Goal: Leave review/rating: Leave review/rating

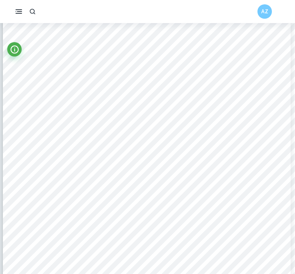
scroll to position [972, 1]
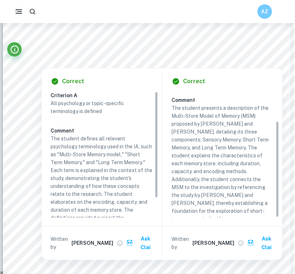
click at [256, 55] on div at bounding box center [166, 49] width 250 height 21
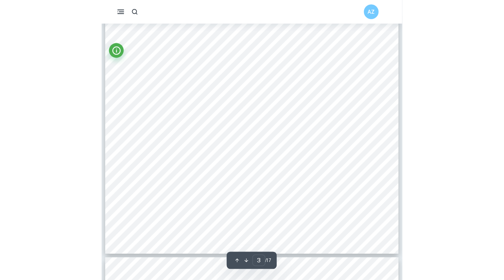
scroll to position [951, 0]
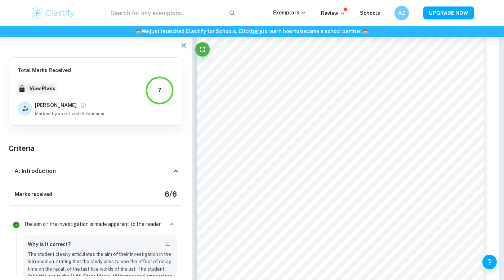
type input "3"
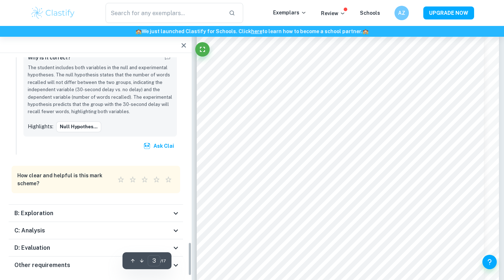
scroll to position [953, 0]
click at [175, 209] on icon at bounding box center [176, 213] width 9 height 9
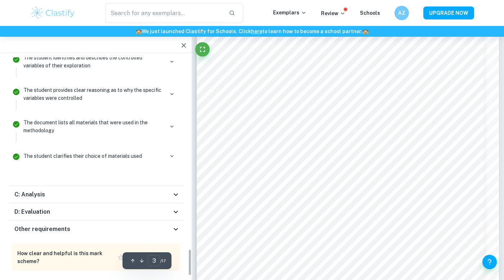
scroll to position [962, 0]
click at [172, 190] on icon at bounding box center [176, 194] width 9 height 9
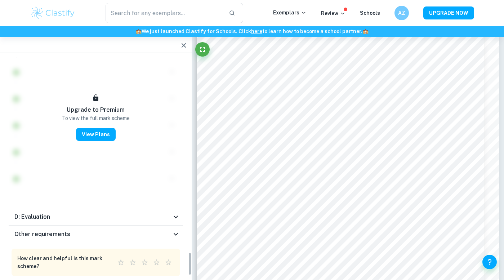
scroll to position [1823, 0]
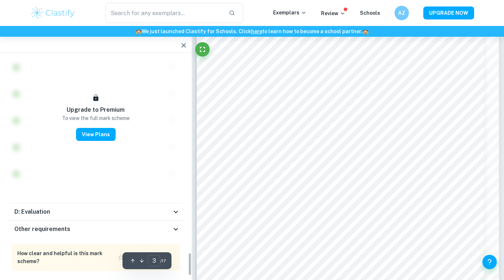
click at [171, 225] on div "Other requirements" at bounding box center [92, 229] width 157 height 9
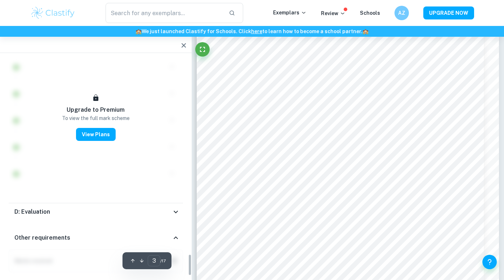
scroll to position [1980, 0]
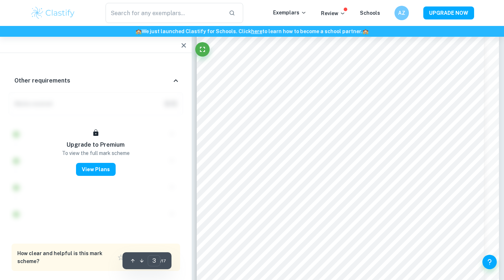
click at [186, 44] on icon "button" at bounding box center [184, 45] width 9 height 9
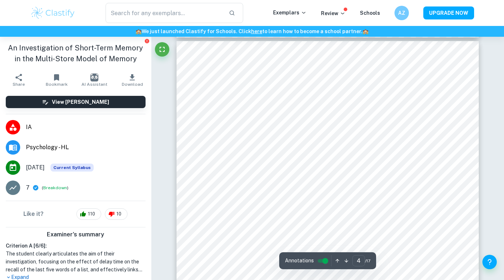
scroll to position [1228, 0]
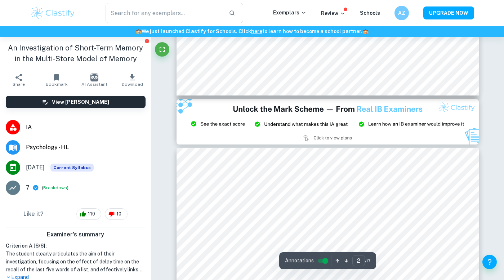
type input "3"
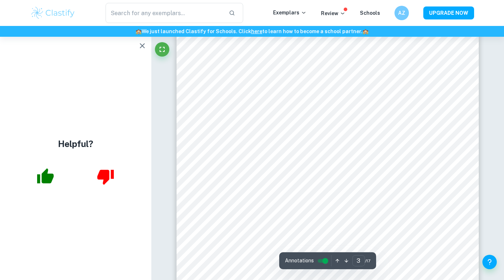
scroll to position [958, 0]
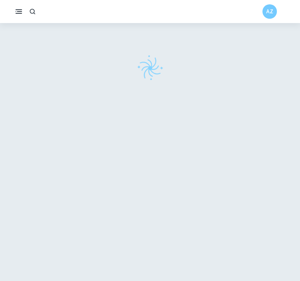
scroll to position [23, 0]
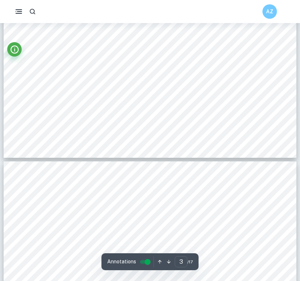
type input "4"
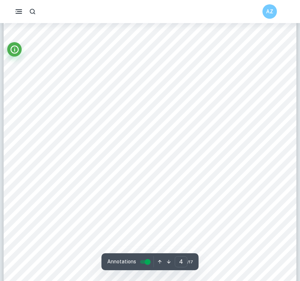
scroll to position [1354, 0]
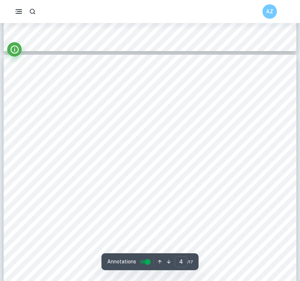
scroll to position [1224, 0]
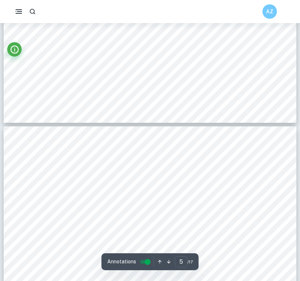
type input "4"
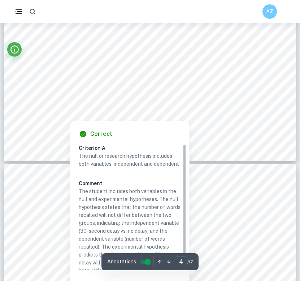
scroll to position [1467, 0]
